Goal: Task Accomplishment & Management: Complete application form

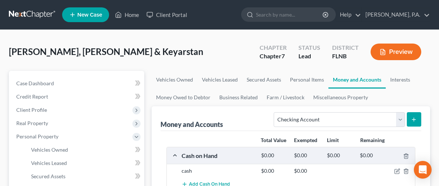
select select "checking"
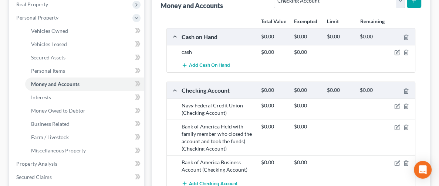
scroll to position [107, 0]
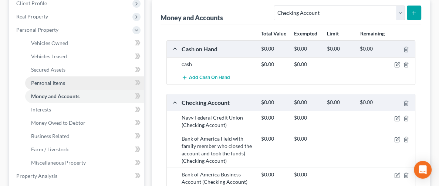
click at [61, 85] on span "Personal Items" at bounding box center [48, 83] width 34 height 6
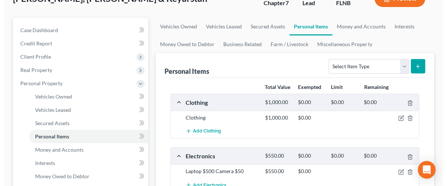
scroll to position [111, 0]
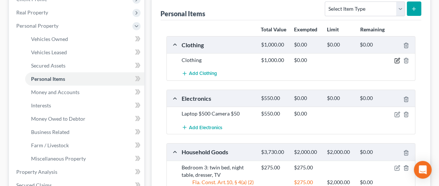
click at [396, 62] on icon "button" at bounding box center [397, 61] width 6 height 6
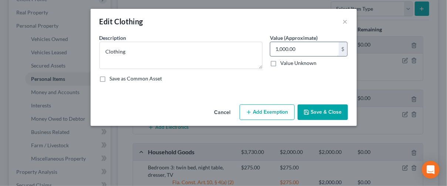
click at [305, 50] on input "1,000.00" at bounding box center [304, 49] width 68 height 14
type input "500"
click at [267, 112] on button "Add Exemption" at bounding box center [267, 113] width 55 height 16
select select "2"
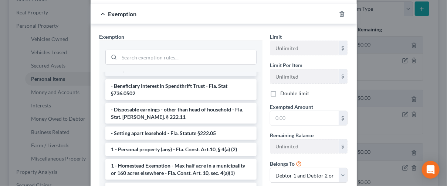
scroll to position [55, 0]
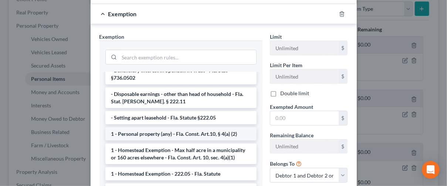
click at [163, 128] on li "1 - Personal property (any) - Fla. Const. Art.10, § 4(a) (2)" at bounding box center [180, 134] width 151 height 13
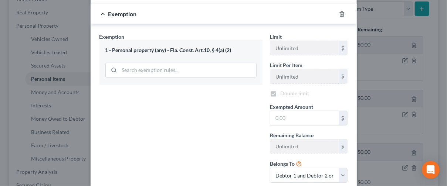
checkbox input "true"
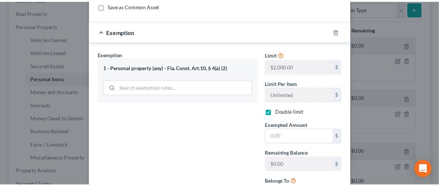
scroll to position [139, 0]
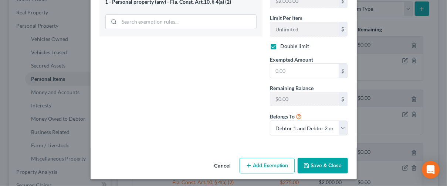
click at [318, 167] on button "Save & Close" at bounding box center [323, 166] width 50 height 16
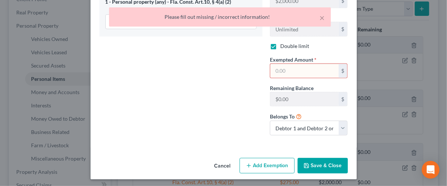
click at [221, 165] on button "Cancel" at bounding box center [222, 166] width 28 height 15
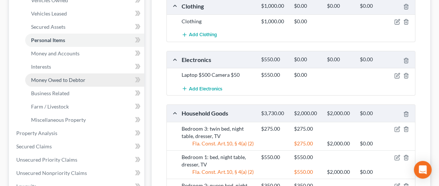
scroll to position [166, 0]
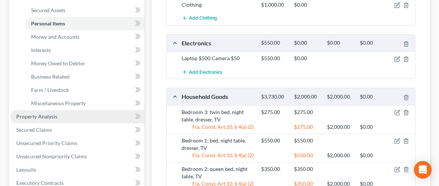
click at [43, 119] on span "Property Analysis" at bounding box center [36, 116] width 41 height 6
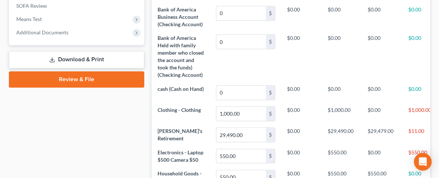
scroll to position [222, 0]
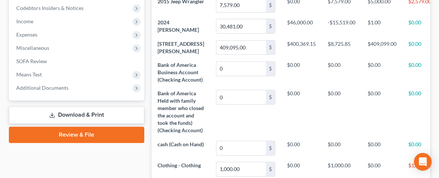
click at [71, 112] on link "Download & Print" at bounding box center [76, 114] width 135 height 17
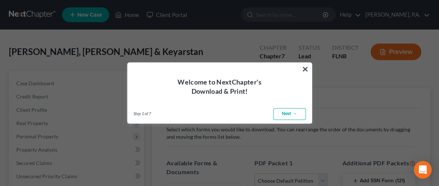
click at [291, 117] on link "Next →" at bounding box center [289, 114] width 33 height 12
select select "0"
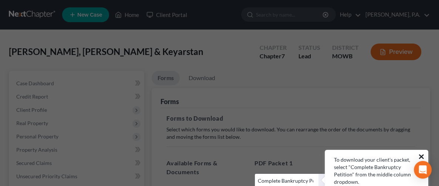
click at [421, 155] on button "×" at bounding box center [421, 157] width 7 height 12
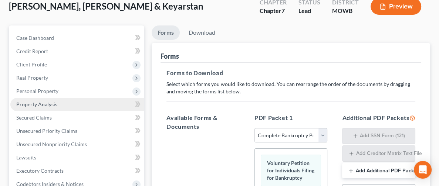
scroll to position [55, 0]
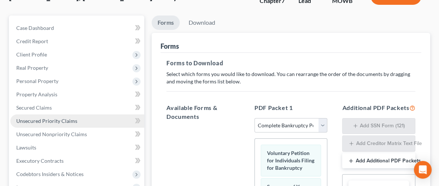
click at [50, 122] on span "Unsecured Priority Claims" at bounding box center [46, 121] width 61 height 6
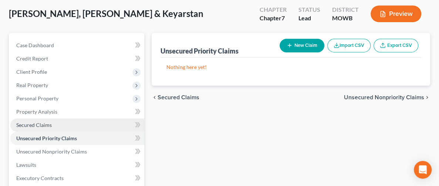
scroll to position [55, 0]
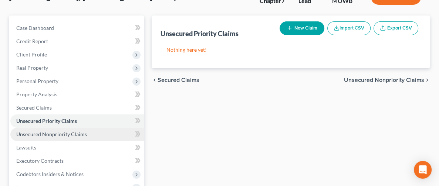
click at [49, 133] on span "Unsecured Nonpriority Claims" at bounding box center [51, 134] width 71 height 6
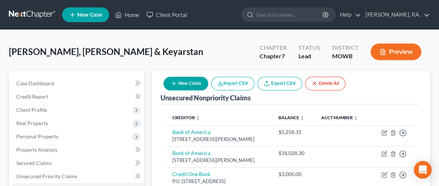
click at [208, 80] on button "New Claim" at bounding box center [185, 84] width 45 height 14
select select "2"
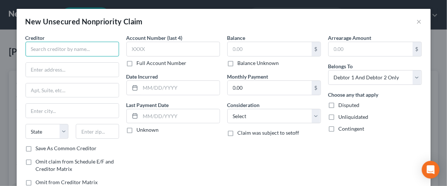
click at [48, 52] on input "text" at bounding box center [73, 49] width 94 height 15
type input "k"
type input "Kay Jewelers"
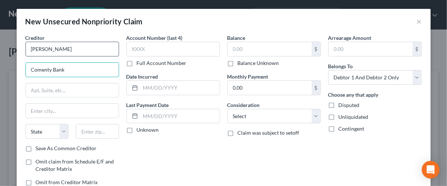
type input "Comenty Bank"
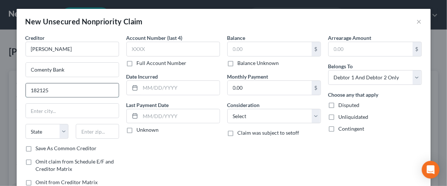
click at [28, 92] on input "182125" at bounding box center [72, 91] width 93 height 14
type input "PO Box 182125"
click at [85, 133] on input "text" at bounding box center [97, 131] width 43 height 15
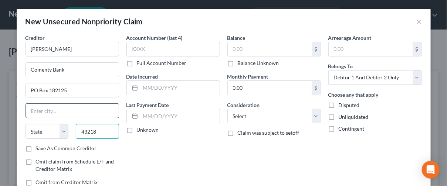
type input "43218"
type input "Columbus"
select select "36"
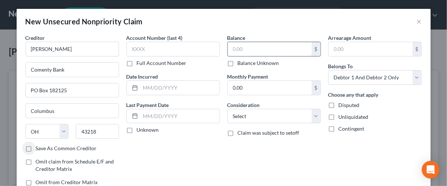
click at [267, 46] on input "text" at bounding box center [270, 49] width 84 height 14
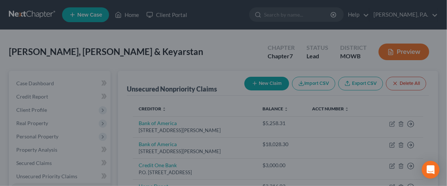
type input "0.00"
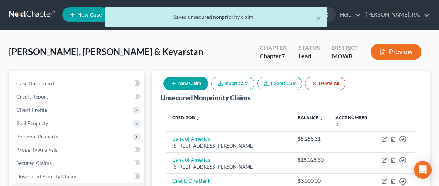
click at [208, 78] on button "New Claim" at bounding box center [185, 84] width 45 height 14
select select "2"
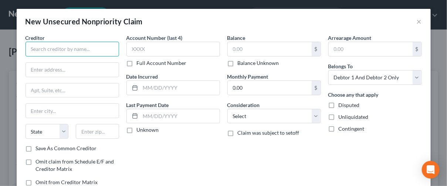
click at [88, 45] on input "text" at bounding box center [73, 49] width 94 height 15
type input "HCA West Florida"
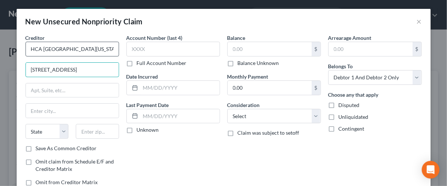
type input "8383 Davos HWY"
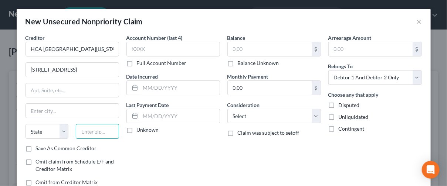
click at [98, 130] on input "text" at bounding box center [97, 131] width 43 height 15
type input "32514"
type input "Pensacola"
select select "9"
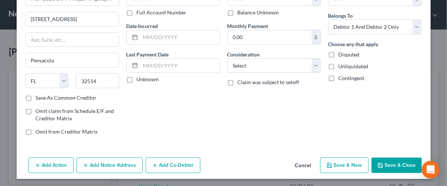
click at [400, 168] on button "Save & Close" at bounding box center [397, 166] width 50 height 16
type input "0.00"
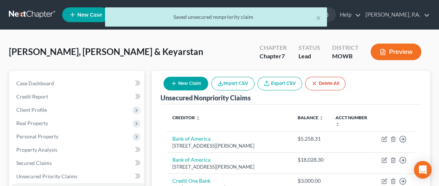
click at [208, 86] on button "New Claim" at bounding box center [185, 84] width 45 height 14
select select "2"
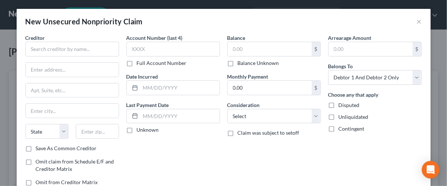
click at [58, 61] on div "Creditor * State AL AK AR AZ CA CO CT DE DC FL GA GU HI ID IL IN IA KS KY LA ME…" at bounding box center [73, 89] width 94 height 111
click at [63, 49] on input "text" at bounding box center [73, 49] width 94 height 15
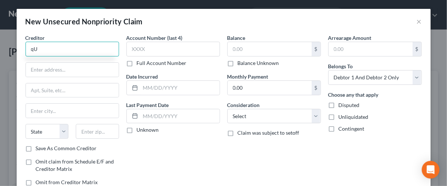
type input "q"
type input "D"
type input "Quest Diagnostics"
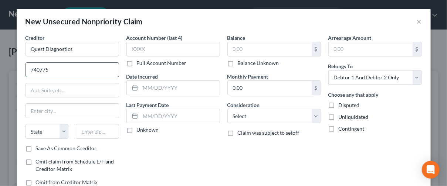
click at [27, 69] on input "740775" at bounding box center [72, 70] width 93 height 14
type input "PO Box 740775"
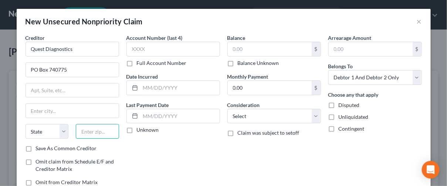
type input "7"
type input "45274"
type input "Cincinnati"
select select "36"
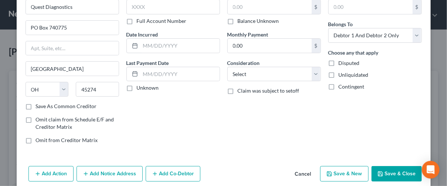
scroll to position [44, 0]
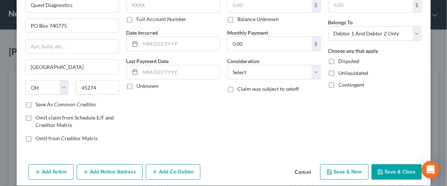
click at [339, 173] on button "Save & New" at bounding box center [344, 172] width 48 height 16
select select "2"
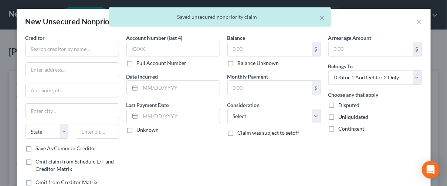
type input "0.00"
click at [74, 50] on input "text" at bounding box center [73, 49] width 94 height 15
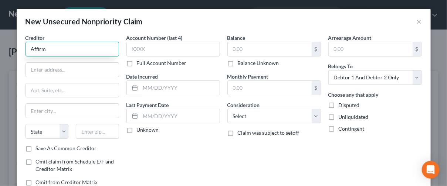
type input "Affirm"
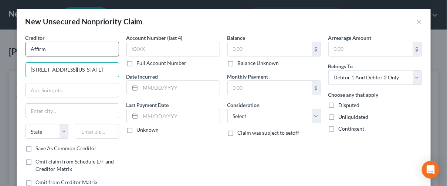
type input "650 California St., FL 12"
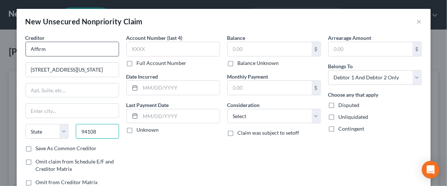
type input "94108"
type input "San Francisco"
select select "4"
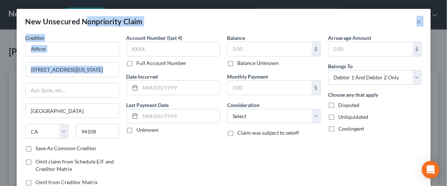
drag, startPoint x: 84, startPoint y: 25, endPoint x: 91, endPoint y: 82, distance: 57.0
click at [91, 82] on div "New Unsecured Nonpriority Claim × Creditor * Affirm 650 California St., FL 12 S…" at bounding box center [224, 119] width 414 height 221
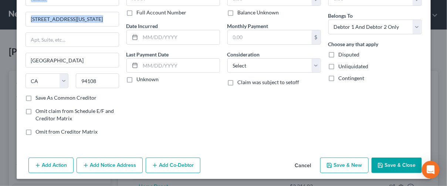
click at [346, 159] on button "Save & New" at bounding box center [344, 166] width 48 height 16
select select "2"
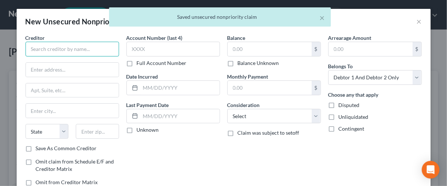
click at [43, 53] on input "text" at bounding box center [73, 49] width 94 height 15
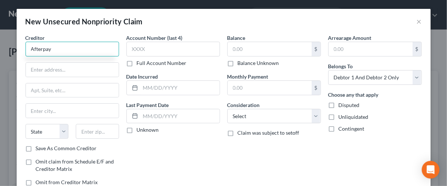
type input "Afterpay"
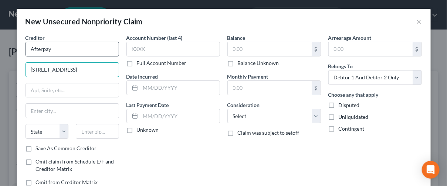
type input "1955 Broadway Suite 600"
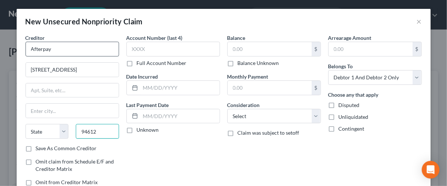
type input "94612"
type input "Oakland"
select select "4"
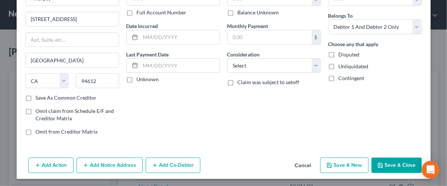
click at [329, 166] on icon "button" at bounding box center [329, 166] width 6 height 6
select select "2"
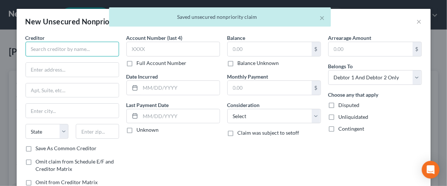
click at [60, 50] on input "text" at bounding box center [73, 49] width 94 height 15
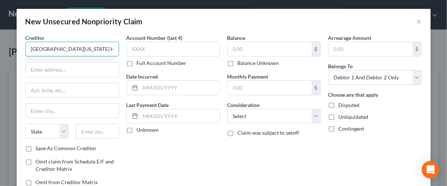
type input "West Florida Hospial"
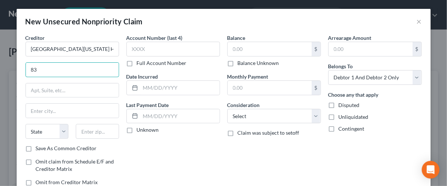
type input "8383 Davos HWY"
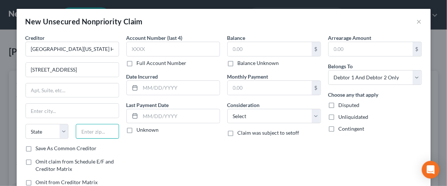
click at [109, 132] on input "text" at bounding box center [97, 131] width 43 height 15
type input "32514"
type input "Pensacola"
select select "9"
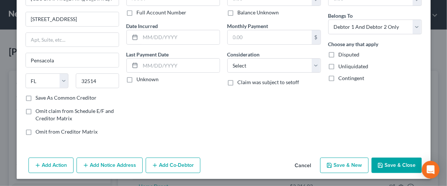
click at [330, 161] on button "Save & New" at bounding box center [344, 166] width 48 height 16
select select "2"
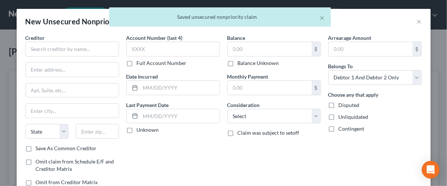
type input "0.00"
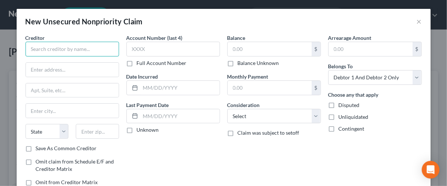
click at [72, 45] on input "text" at bounding box center [73, 49] width 94 height 15
type input "a"
type input "A"
type input "Acension Sacred Heart Hospial"
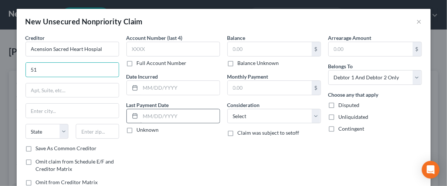
type input "5151 North Ninth Ave"
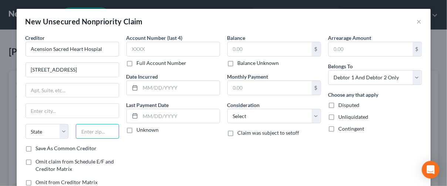
click at [91, 129] on input "text" at bounding box center [97, 131] width 43 height 15
click at [105, 130] on input "325.4" at bounding box center [97, 131] width 43 height 15
type input "32504"
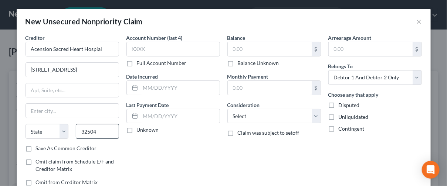
type input "Pensacola"
select select "9"
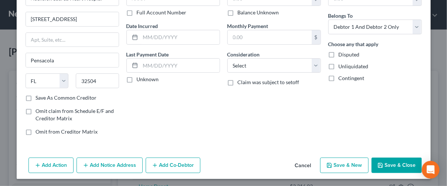
click at [333, 161] on button "Save & New" at bounding box center [344, 166] width 48 height 16
select select "2"
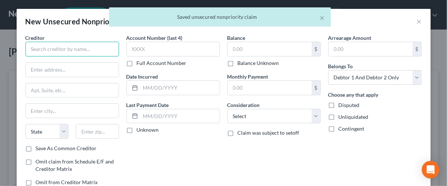
click at [47, 50] on input "text" at bounding box center [73, 49] width 94 height 15
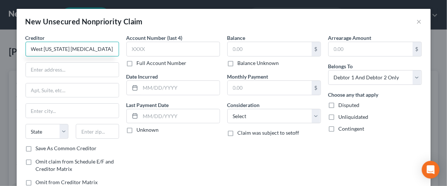
type input "West Florida Radiology"
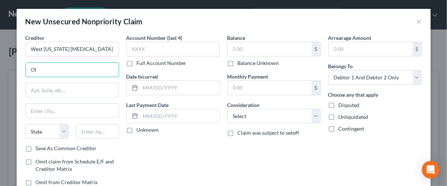
type input "O"
type input "PO Box 987"
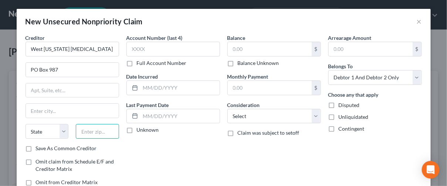
click at [79, 125] on input "text" at bounding box center [97, 131] width 43 height 15
type input "34270"
type input "Tallevast"
select select "9"
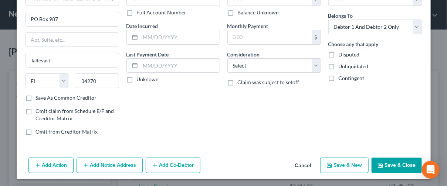
click at [329, 176] on div "Add Action Add Notice Address Add Co-Debtor Cancel Save & New Save & Close" at bounding box center [224, 167] width 414 height 24
click at [329, 170] on button "Save & New" at bounding box center [344, 166] width 48 height 16
select select "2"
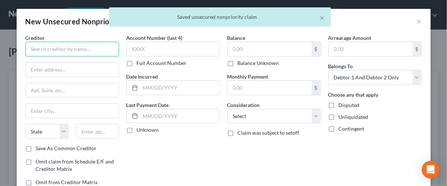
click at [60, 52] on input "text" at bounding box center [73, 49] width 94 height 15
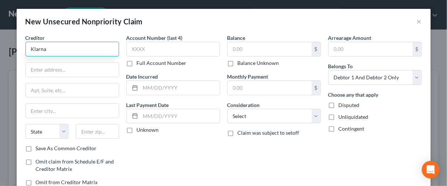
type input "Klarna"
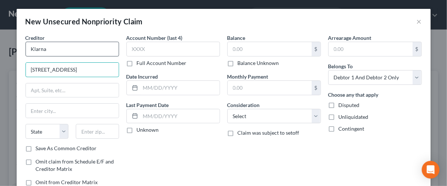
type input "800 N. High St, Suite 300"
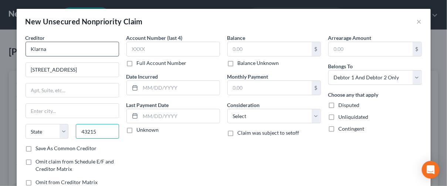
type input "43215"
type input "Columbus"
select select "36"
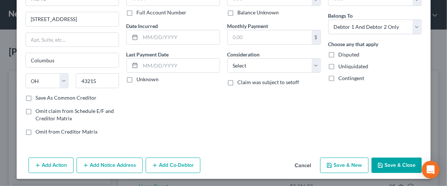
click at [382, 162] on button "Save & Close" at bounding box center [397, 166] width 50 height 16
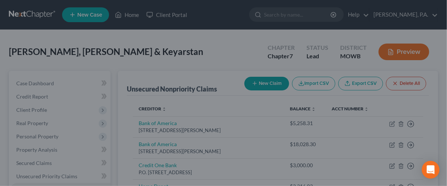
type input "0.00"
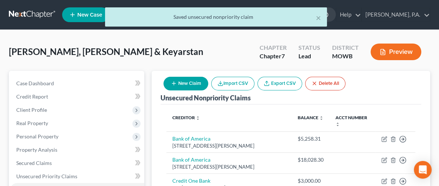
click at [208, 84] on button "New Claim" at bounding box center [185, 84] width 45 height 14
select select "2"
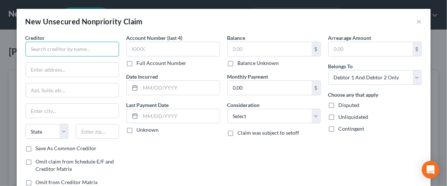
click at [80, 44] on input "text" at bounding box center [73, 49] width 94 height 15
type input "Flexpay"
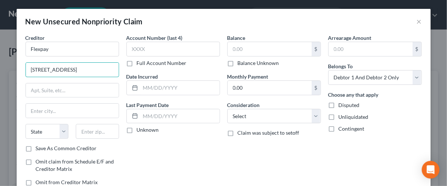
type input "2 North Central Avenue10th Floor"
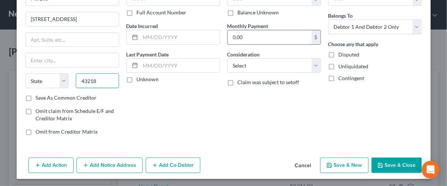
type input "43218"
click at [256, 35] on input "0.00" at bounding box center [270, 37] width 84 height 14
type input "Columbus"
select select "36"
type input "7"
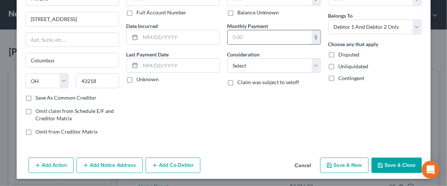
click at [256, 35] on input "text" at bounding box center [270, 37] width 84 height 14
type input "29"
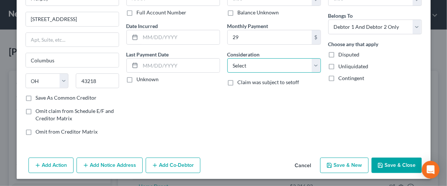
scroll to position [0, 0]
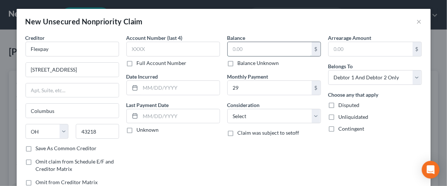
click at [277, 45] on input "text" at bounding box center [270, 49] width 84 height 14
type input "713"
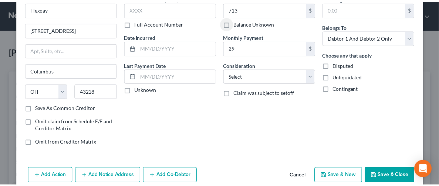
scroll to position [51, 0]
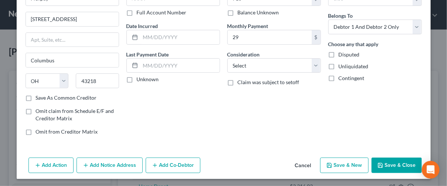
click at [379, 163] on icon "button" at bounding box center [380, 165] width 4 height 4
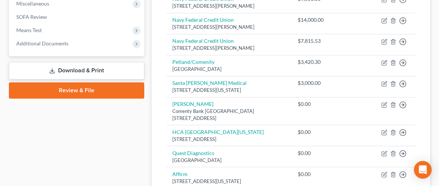
scroll to position [277, 0]
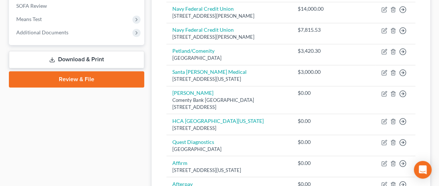
click at [68, 56] on link "Download & Print" at bounding box center [76, 59] width 135 height 17
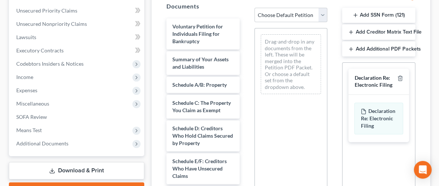
scroll to position [166, 0]
click at [279, 11] on select "Choose Default Petition PDF Packet Complete Bankruptcy Petition (all forms and …" at bounding box center [290, 14] width 73 height 15
select select "0"
click at [254, 7] on select "Choose Default Petition PDF Packet Complete Bankruptcy Petition (all forms and …" at bounding box center [290, 14] width 73 height 15
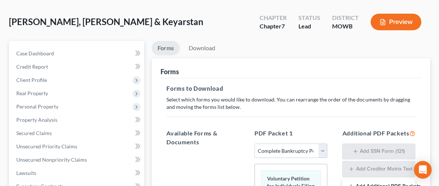
scroll to position [25, 0]
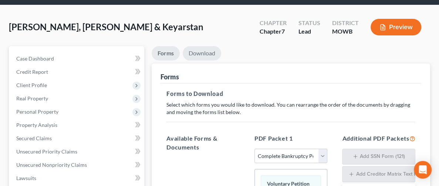
click at [183, 57] on link "Download" at bounding box center [202, 53] width 38 height 14
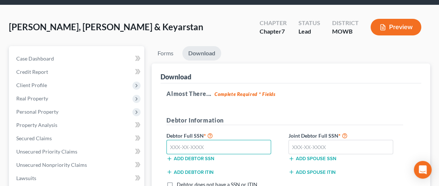
click at [177, 145] on input "text" at bounding box center [218, 147] width 105 height 15
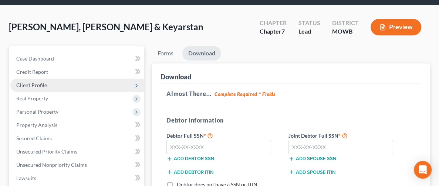
click at [47, 85] on span "Client Profile" at bounding box center [77, 85] width 134 height 13
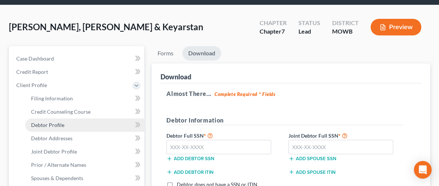
click at [73, 124] on link "Debtor Profile" at bounding box center [84, 125] width 119 height 13
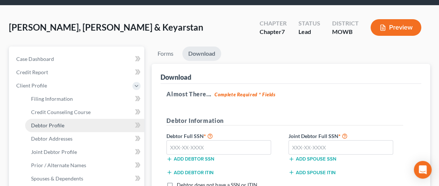
select select "1"
select select "4"
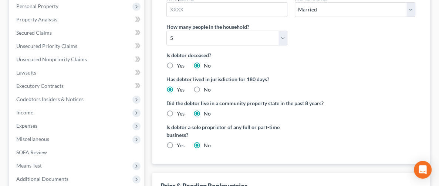
scroll to position [299, 0]
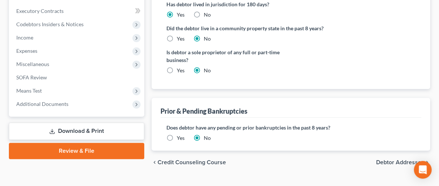
click at [78, 126] on link "Download & Print" at bounding box center [76, 131] width 135 height 17
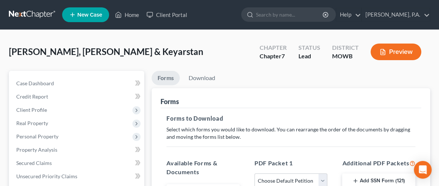
scroll to position [55, 0]
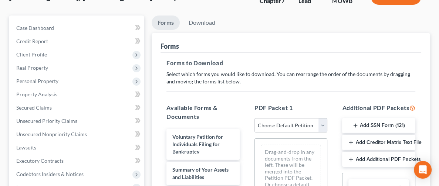
click at [291, 127] on select "Choose Default Petition PDF Packet Complete Bankruptcy Petition (all forms and …" at bounding box center [290, 125] width 73 height 15
select select "0"
click at [254, 118] on select "Choose Default Petition PDF Packet Complete Bankruptcy Petition (all forms and …" at bounding box center [290, 125] width 73 height 15
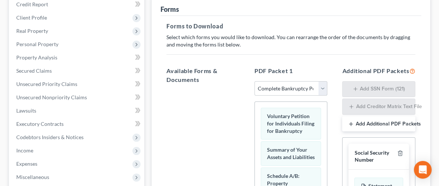
scroll to position [11, 0]
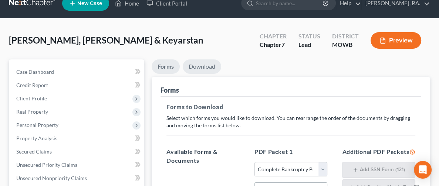
click at [183, 70] on link "Download" at bounding box center [202, 67] width 38 height 14
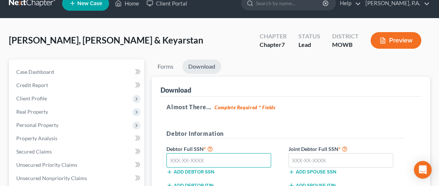
click at [166, 162] on input "text" at bounding box center [218, 160] width 105 height 15
click at [166, 155] on input "text" at bounding box center [218, 160] width 105 height 15
type input "593-76-5053"
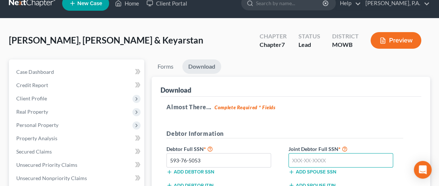
click at [288, 158] on input "text" at bounding box center [340, 160] width 105 height 15
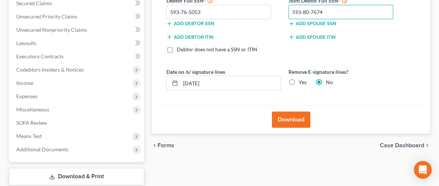
scroll to position [178, 0]
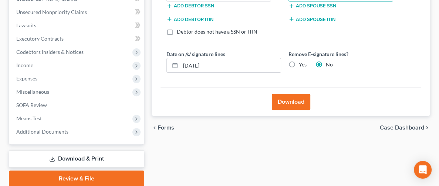
type input "593-80-7674"
click at [272, 99] on button "Download" at bounding box center [291, 102] width 38 height 16
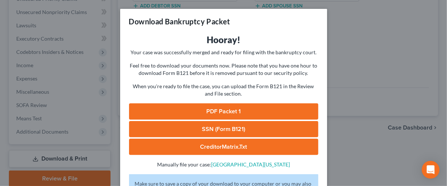
click at [233, 109] on link "PDF Packet 1" at bounding box center [223, 112] width 189 height 16
click at [394, 53] on div "Download Bankruptcy Packet Hooray! Your case was successfully merged and ready …" at bounding box center [223, 93] width 447 height 186
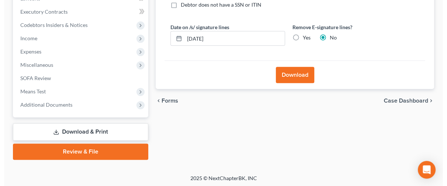
scroll to position [205, 0]
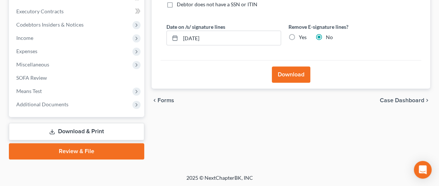
click at [275, 73] on button "Download" at bounding box center [291, 75] width 38 height 16
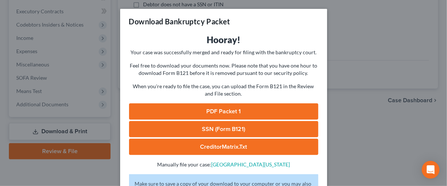
click at [225, 111] on link "PDF Packet 1" at bounding box center [223, 112] width 189 height 16
click at [224, 130] on link "SSN (Form B121)" at bounding box center [223, 129] width 189 height 16
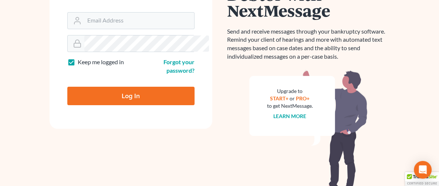
scroll to position [137, 0]
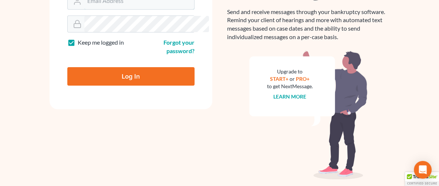
type input "Sherry.chancellor@yahoo.com"
click at [140, 72] on input "Log In" at bounding box center [130, 76] width 127 height 18
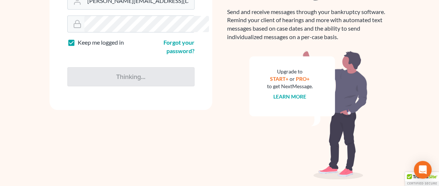
type input "Thinking..."
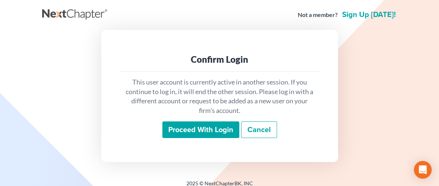
click at [183, 130] on input "Proceed with login" at bounding box center [200, 130] width 77 height 17
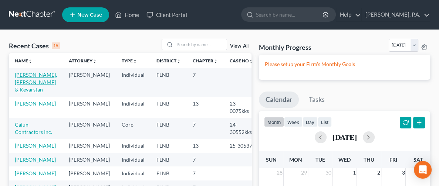
click at [19, 83] on link "Williams, LynDerrick & Keyarstan" at bounding box center [36, 82] width 42 height 21
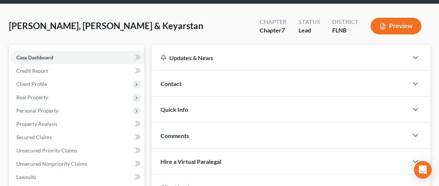
scroll to position [205, 0]
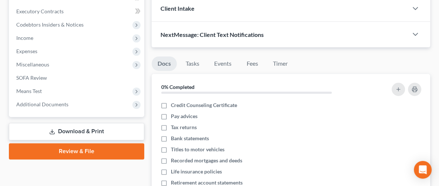
click at [51, 133] on link "Download & Print" at bounding box center [76, 131] width 135 height 17
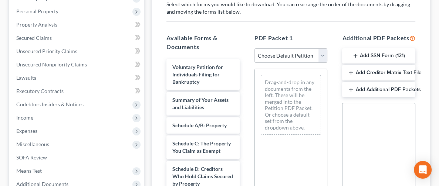
scroll to position [140, 0]
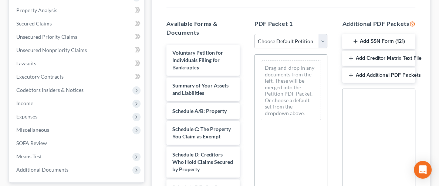
click at [374, 58] on button "Add Creditor Matrix Text File" at bounding box center [378, 59] width 73 height 16
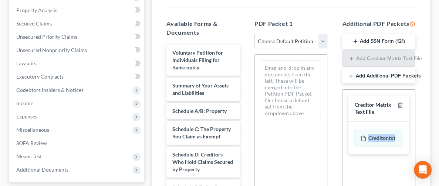
drag, startPoint x: 383, startPoint y: 139, endPoint x: 330, endPoint y: 122, distance: 55.9
click at [342, 122] on div "Social Security Number Statement of Social Security Number Creditor Matrix Text…" at bounding box center [378, 125] width 72 height 70
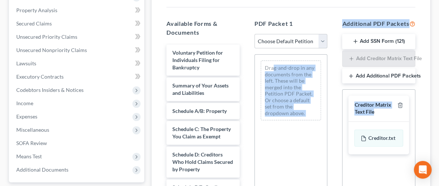
drag, startPoint x: 350, startPoint y: 138, endPoint x: 248, endPoint y: 67, distance: 124.3
click at [248, 67] on div "Available Forms & Documents Voluntary Petition for Individuals Filing for Bankr…" at bounding box center [291, 140] width 264 height 254
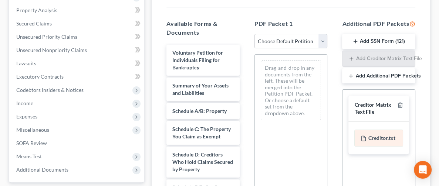
click at [373, 135] on div "Creditor.txt" at bounding box center [378, 138] width 49 height 17
click at [259, 43] on select "Choose Default Petition PDF Packet Complete Bankruptcy Petition (all forms and …" at bounding box center [290, 41] width 73 height 15
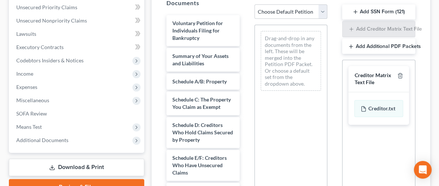
scroll to position [114, 0]
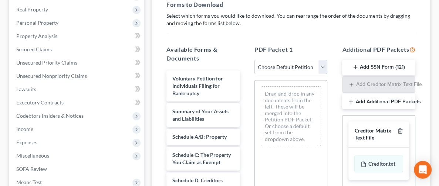
click at [264, 62] on select "Choose Default Petition PDF Packet Complete Bankruptcy Petition (all forms and …" at bounding box center [290, 67] width 73 height 15
click at [267, 67] on select "Choose Default Petition PDF Packet Complete Bankruptcy Petition (all forms and …" at bounding box center [290, 67] width 73 height 15
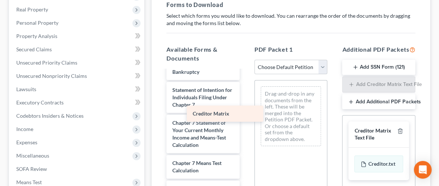
scroll to position [309, 0]
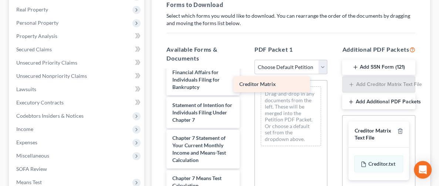
drag, startPoint x: 166, startPoint y: 170, endPoint x: 268, endPoint y: 85, distance: 132.5
click at [245, 85] on div "Creditor Matrix Voluntary Petition for Individuals Filing for Bankruptcy Summar…" at bounding box center [202, 24] width 85 height 524
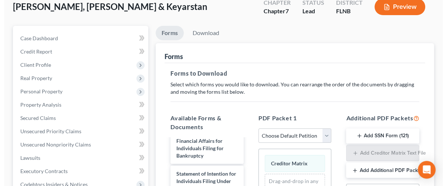
scroll to position [27, 0]
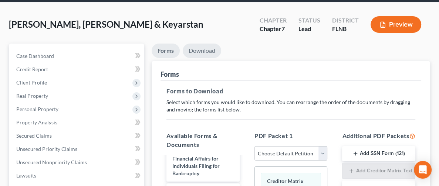
click at [183, 49] on link "Download" at bounding box center [202, 51] width 38 height 14
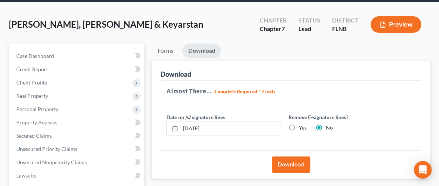
click at [272, 164] on button "Download" at bounding box center [291, 165] width 38 height 16
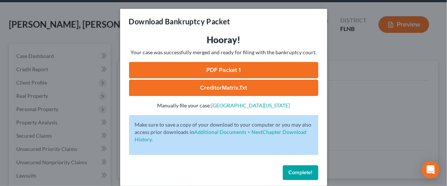
click at [230, 70] on link "PDF Packet 1" at bounding box center [223, 70] width 189 height 16
click at [224, 89] on link "CreditorMatrix.txt" at bounding box center [223, 88] width 189 height 16
